Goal: Information Seeking & Learning: Learn about a topic

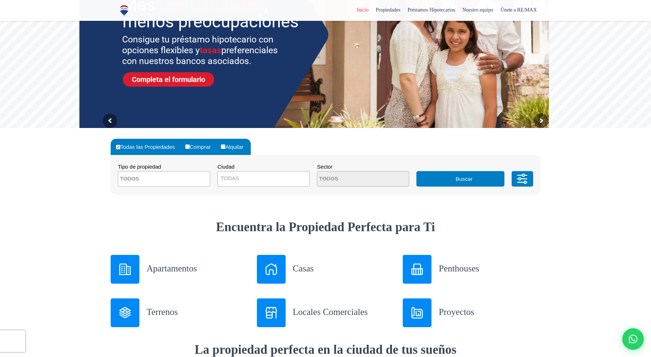
scroll to position [108, 0]
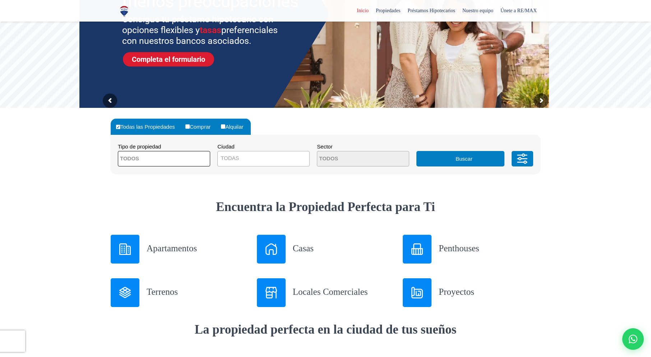
click at [178, 162] on textarea "Search" at bounding box center [153, 158] width 70 height 15
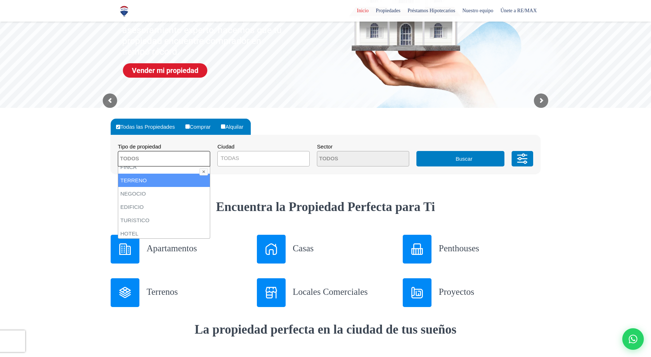
scroll to position [72, 0]
click at [148, 170] on li "TERRENO" at bounding box center [164, 167] width 92 height 13
select select "land"
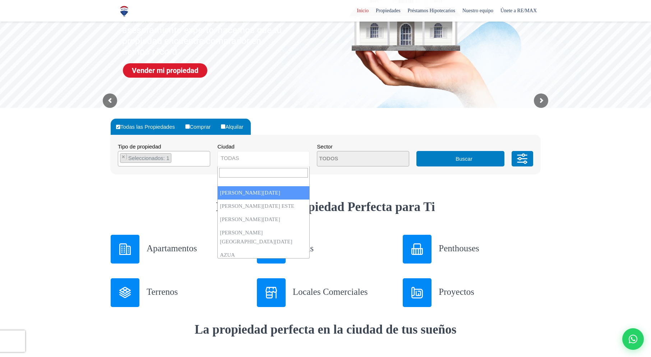
click at [260, 156] on span "TODAS" at bounding box center [264, 158] width 92 height 10
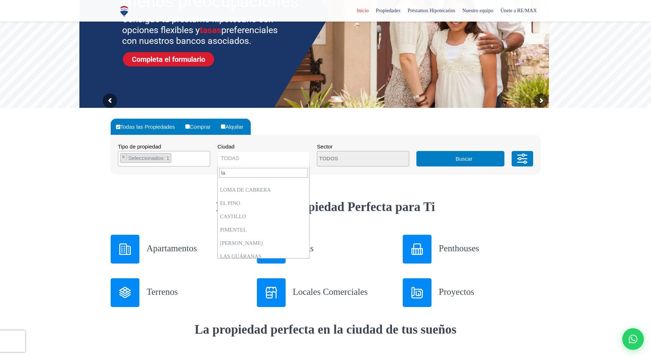
scroll to position [0, 0]
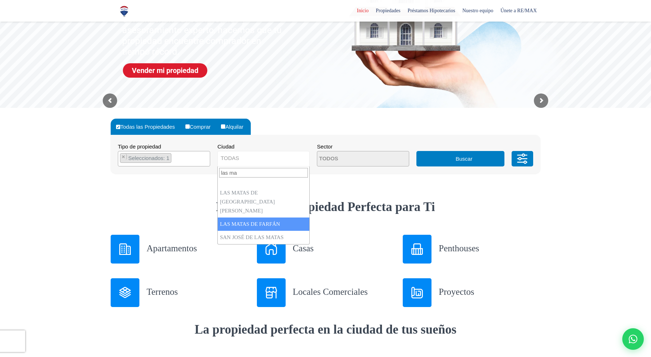
type input "las ma"
select select "108"
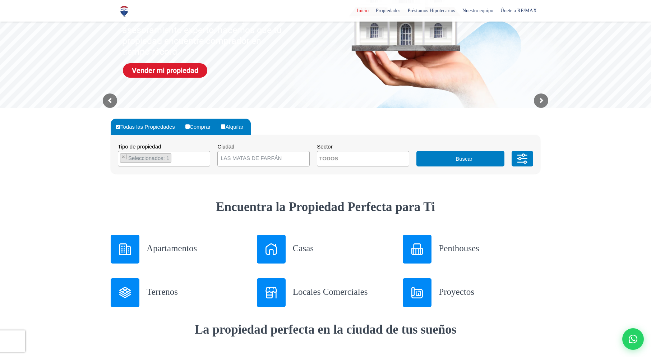
click at [385, 158] on span at bounding box center [363, 158] width 92 height 15
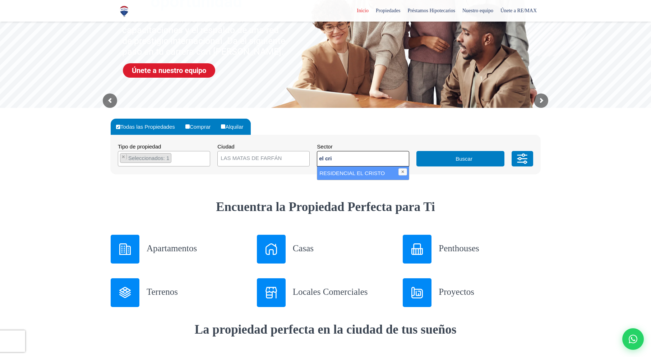
type textarea "el cri"
click at [376, 172] on li "RESIDENCIAL EL CRISTO" at bounding box center [363, 172] width 92 height 13
select select "8515"
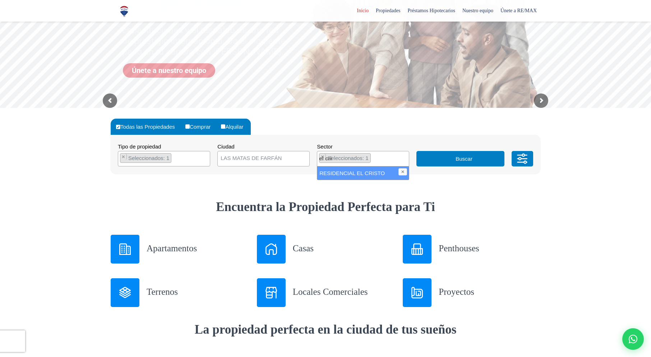
scroll to position [1138, 0]
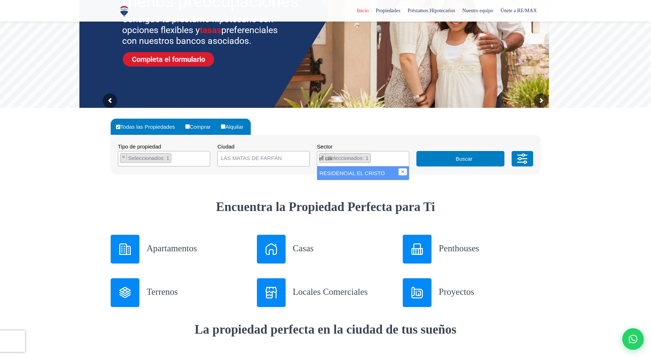
click at [383, 170] on li "RESIDENCIAL EL CRISTO" at bounding box center [363, 172] width 92 height 13
click at [352, 171] on li "RESIDENCIAL EL CRISTO" at bounding box center [363, 172] width 92 height 13
select select "8515"
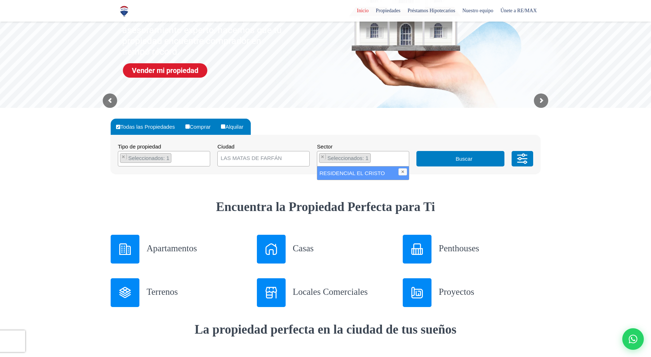
click at [442, 160] on button "Buscar" at bounding box center [460, 158] width 88 height 15
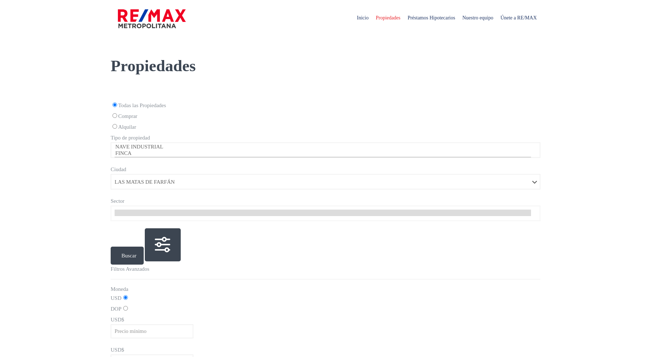
select select "108"
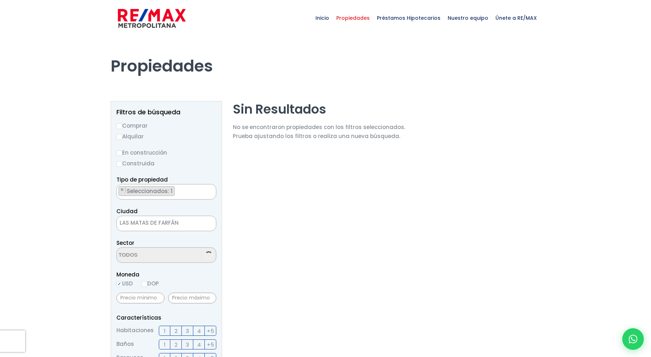
scroll to position [1454, 0]
select select "8515"
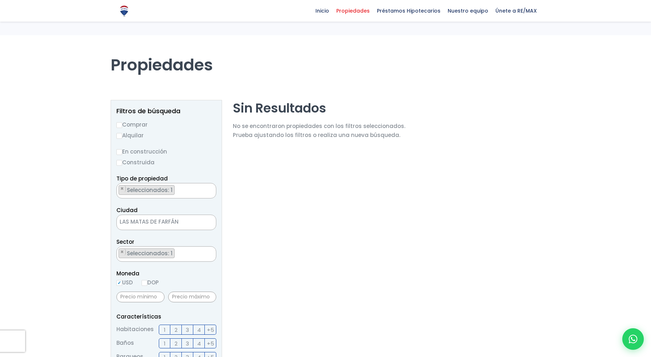
scroll to position [0, 0]
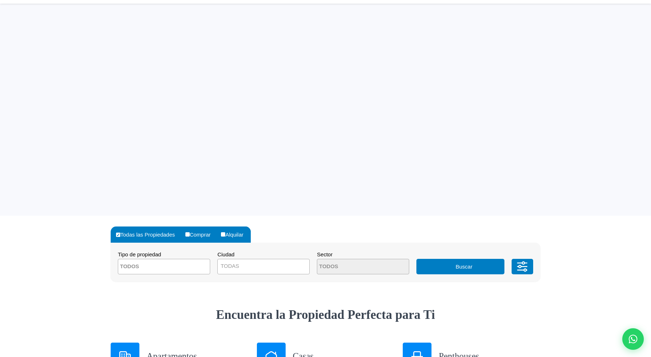
select select "land"
select select "108"
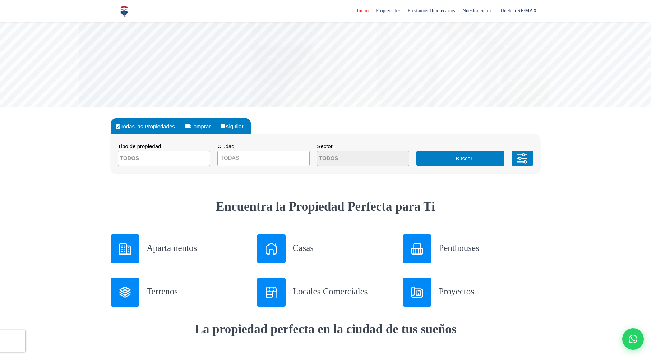
scroll to position [108, 0]
click at [167, 159] on textarea "Search" at bounding box center [153, 158] width 70 height 15
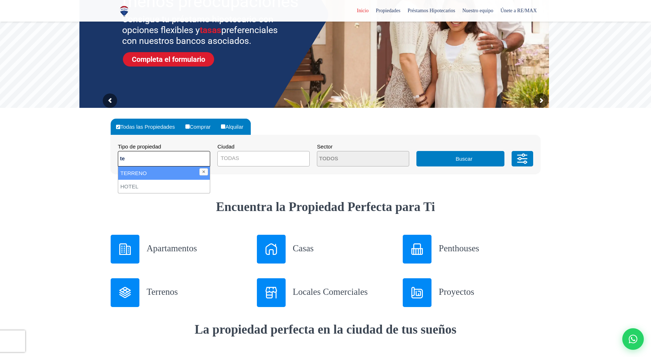
type textarea "te"
click at [173, 172] on li "TERRENO" at bounding box center [164, 172] width 92 height 13
select select
click at [256, 157] on span "TODAS" at bounding box center [264, 158] width 92 height 10
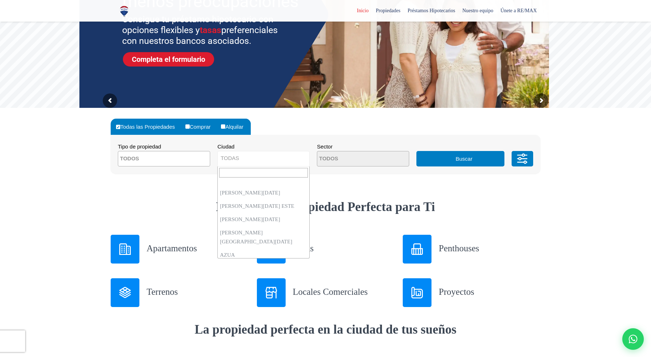
scroll to position [1444, 0]
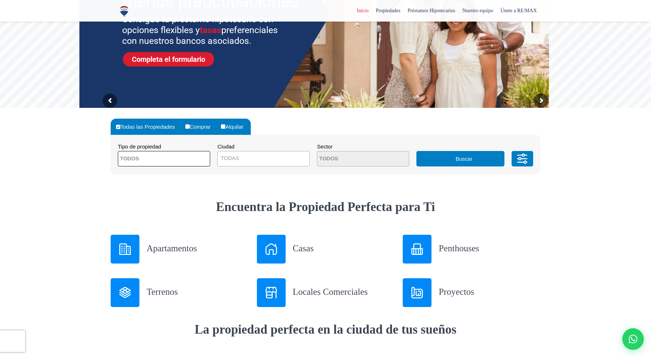
click at [194, 160] on span at bounding box center [164, 158] width 92 height 15
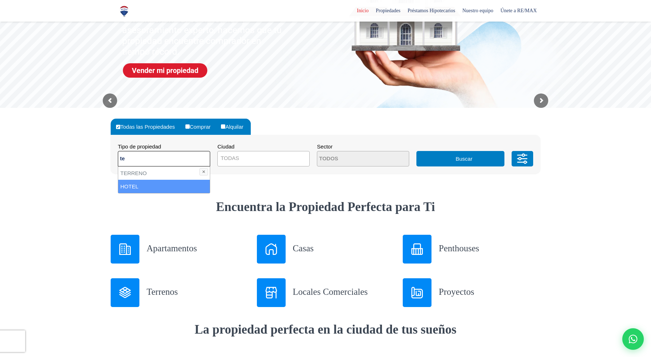
type textarea "te"
click at [153, 180] on li "HOTEL" at bounding box center [164, 186] width 92 height 13
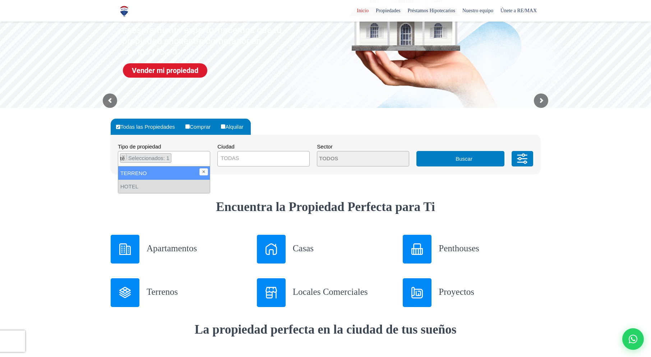
click at [149, 170] on li "TERRENO" at bounding box center [164, 172] width 92 height 13
select select "land"
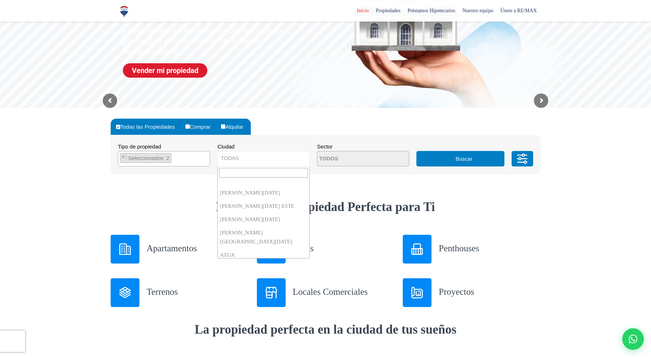
click at [249, 158] on span "TODAS" at bounding box center [264, 158] width 92 height 10
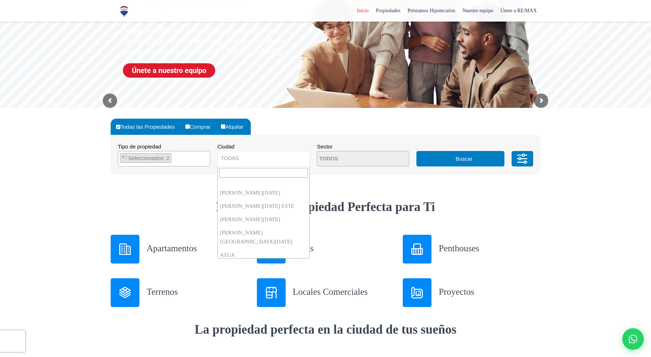
click at [273, 157] on span "TODAS" at bounding box center [264, 158] width 92 height 10
click at [268, 162] on span "TODAS" at bounding box center [264, 158] width 92 height 10
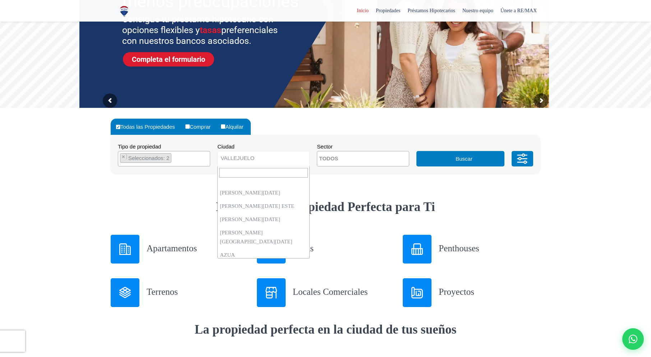
click at [256, 158] on span "VALLEJUELO" at bounding box center [255, 158] width 74 height 10
select select "108"
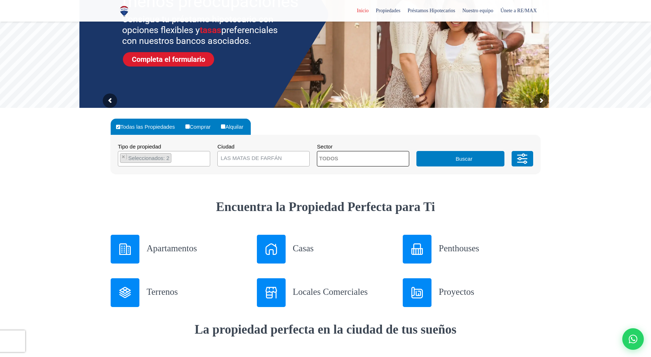
click at [362, 160] on textarea "Search" at bounding box center [352, 158] width 70 height 15
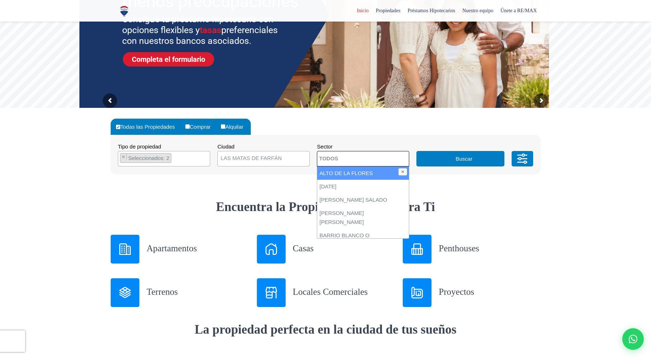
click at [479, 159] on button "Buscar" at bounding box center [460, 158] width 88 height 15
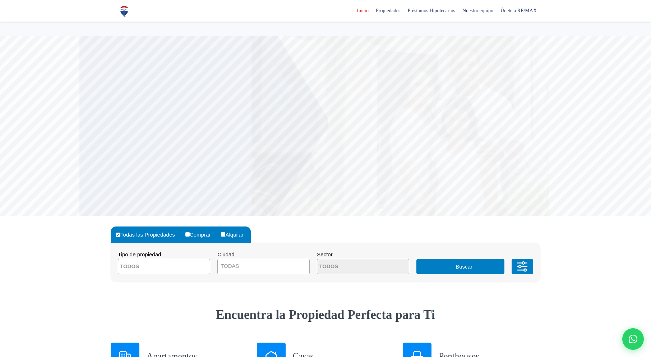
select select "land"
select select "108"
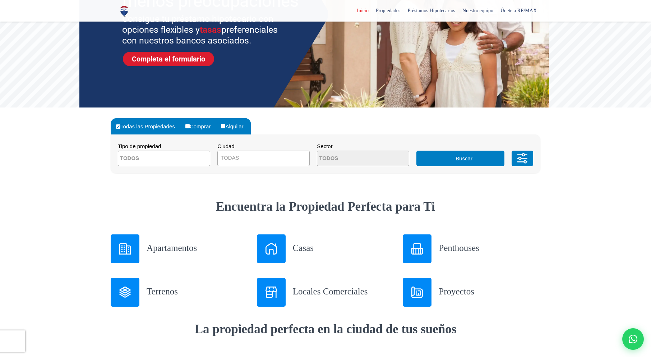
scroll to position [108, 0]
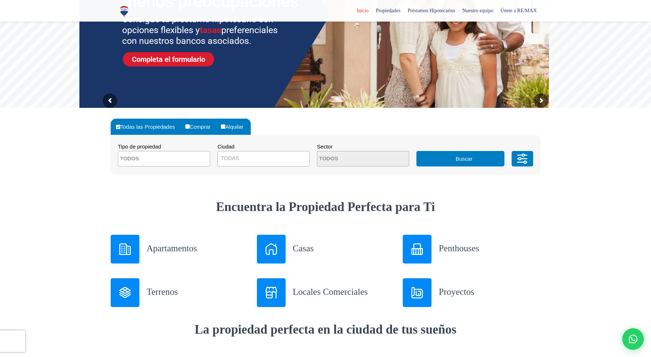
click at [267, 160] on span "TODAS" at bounding box center [264, 158] width 92 height 10
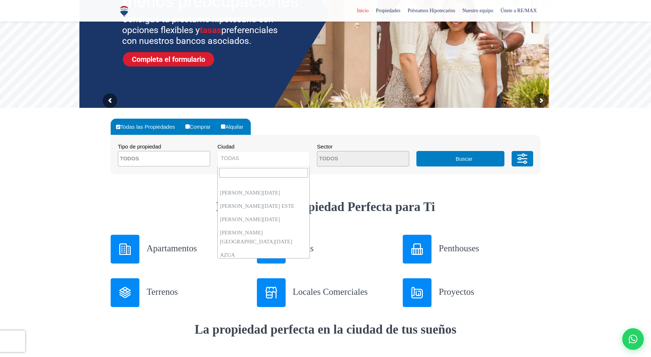
scroll to position [1444, 0]
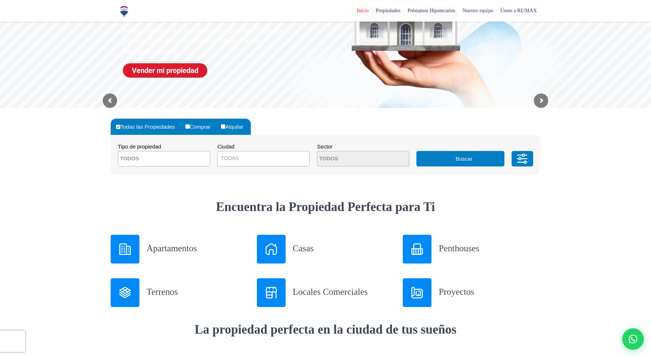
click at [483, 154] on button "Buscar" at bounding box center [460, 158] width 88 height 15
click at [470, 160] on button "Buscar" at bounding box center [460, 158] width 88 height 15
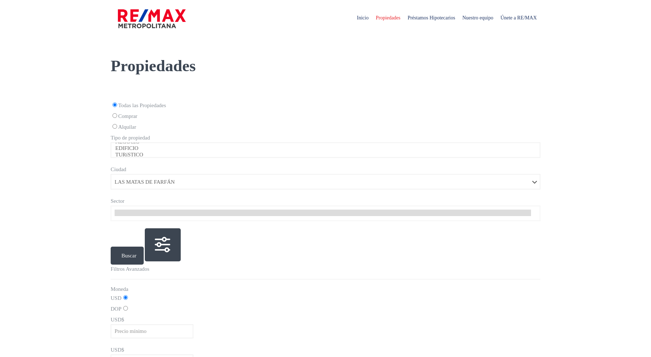
select select "108"
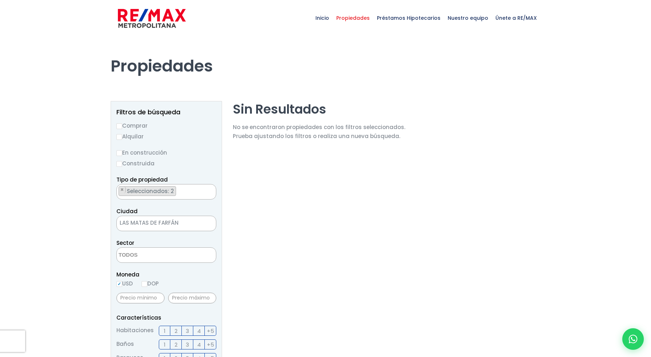
click at [178, 187] on ul "× Seleccionados: 2 × Seleccionados: 2" at bounding box center [162, 191] width 90 height 15
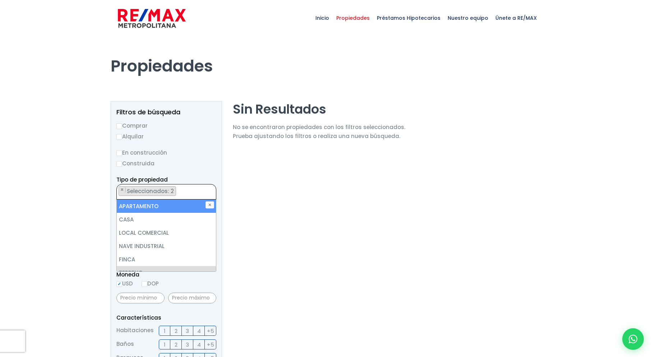
click at [181, 191] on ul "× Seleccionados: 2 × Seleccionados: 2" at bounding box center [162, 191] width 90 height 15
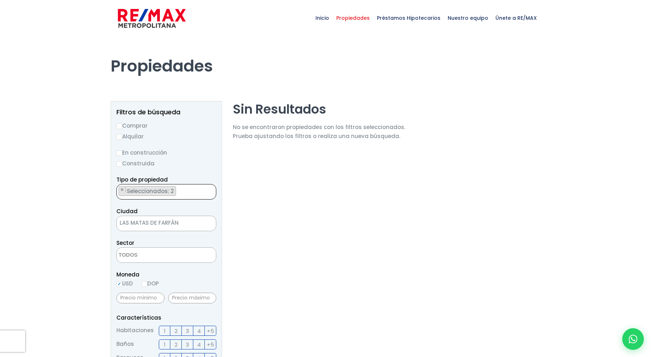
click at [181, 191] on ul "× Seleccionados: 2 × Seleccionados: 2" at bounding box center [162, 191] width 90 height 15
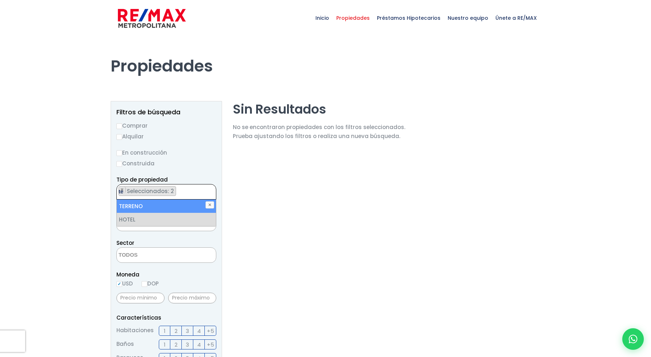
type textarea "te"
click at [155, 203] on li "TERRENO" at bounding box center [166, 205] width 99 height 13
select select "hotel"
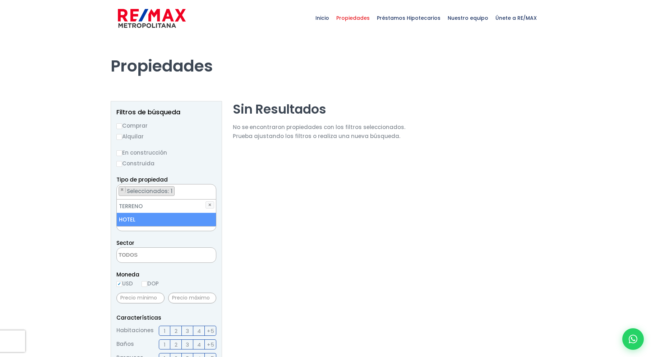
click at [188, 238] on div "Sector [GEOGRAPHIC_DATA] [DATE] [PERSON_NAME] [PERSON_NAME] [GEOGRAPHIC_DATA] O…" at bounding box center [166, 250] width 100 height 24
click at [147, 283] on input "DOP" at bounding box center [145, 284] width 6 height 6
radio input "true"
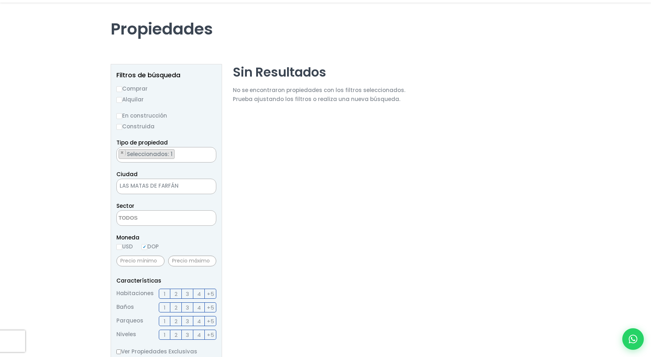
scroll to position [108, 0]
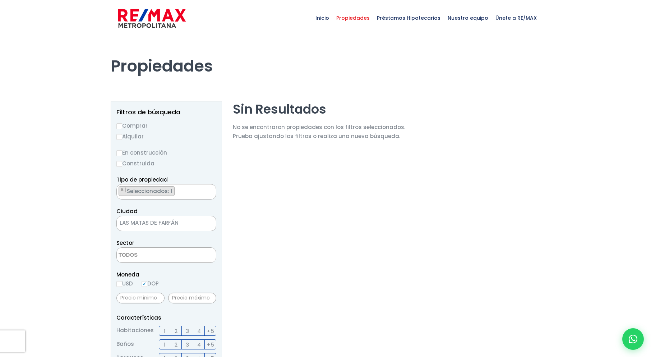
click at [119, 128] on input "Comprar" at bounding box center [119, 126] width 6 height 6
radio input "true"
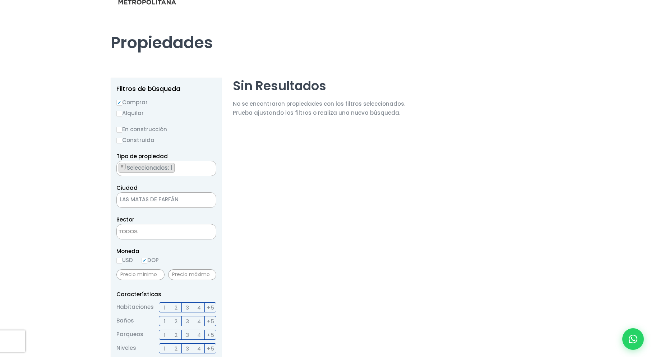
scroll to position [36, 0]
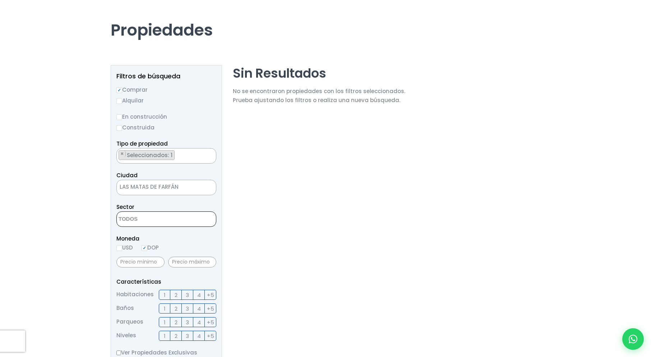
click at [156, 222] on textarea "Search" at bounding box center [152, 219] width 70 height 15
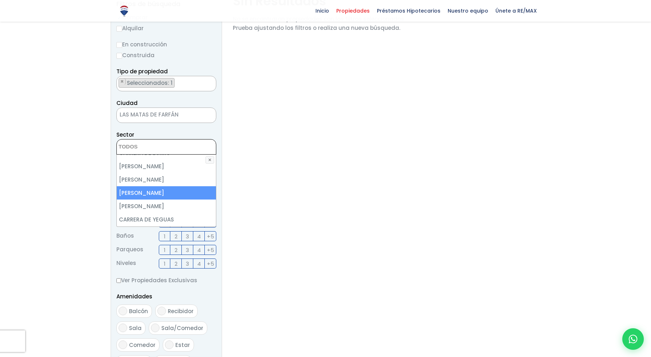
scroll to position [323, 0]
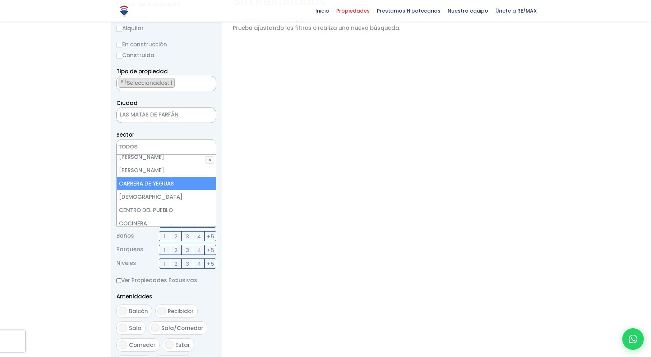
click at [187, 190] on li "CARRERA DE YEGUAS" at bounding box center [166, 183] width 99 height 13
select select "8669"
click at [188, 190] on li "CARRERA DE YEGUAS" at bounding box center [166, 183] width 99 height 13
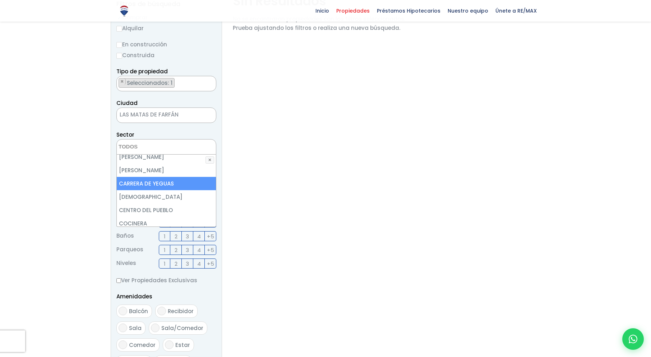
select select "8669"
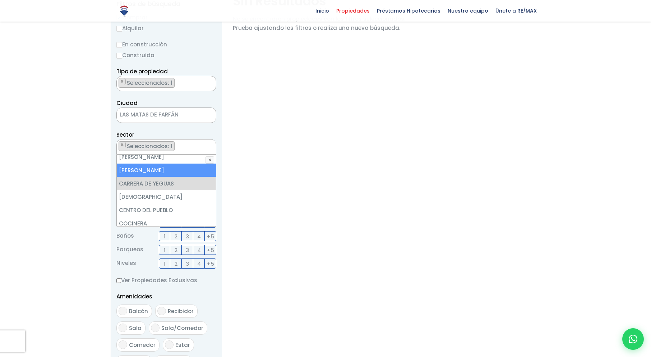
click at [264, 153] on section "Sin Resultados No se encontraron propiedades con los filtros seleccionados. Pru…" at bounding box center [319, 237] width 172 height 489
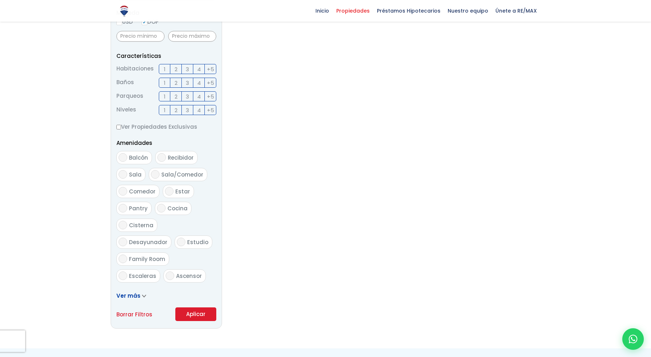
scroll to position [323, 0]
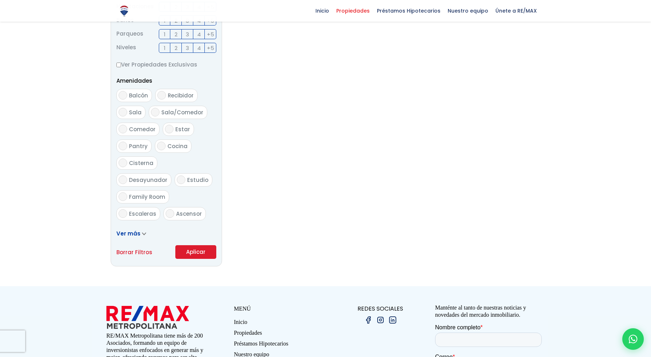
click at [202, 251] on button "Aplicar" at bounding box center [195, 252] width 41 height 14
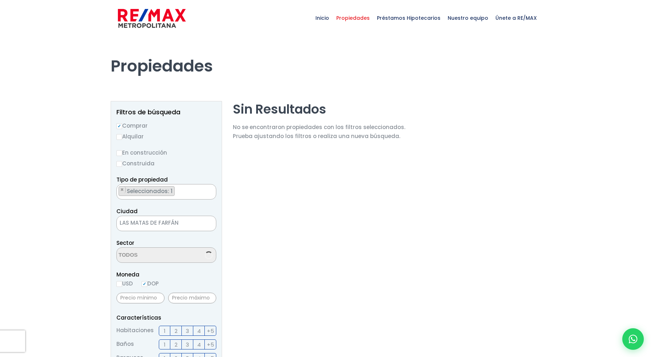
select select "8669"
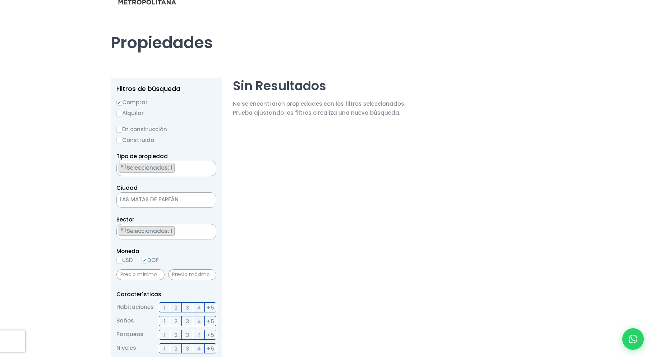
scroll to position [36, 0]
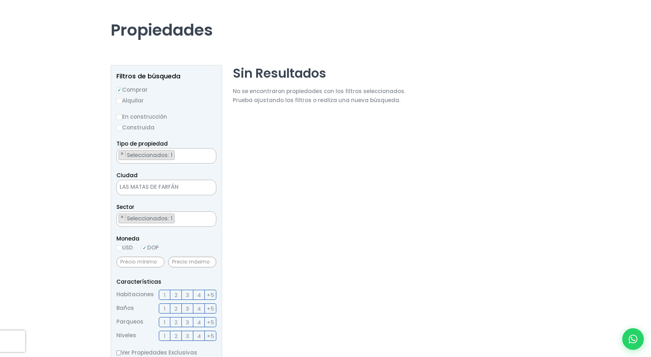
click at [180, 217] on ul "× Seleccionados: 1" at bounding box center [162, 219] width 90 height 15
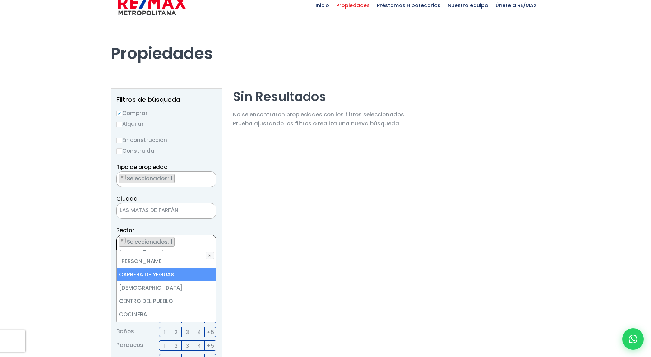
scroll to position [0, 0]
